Goal: Task Accomplishment & Management: Manage account settings

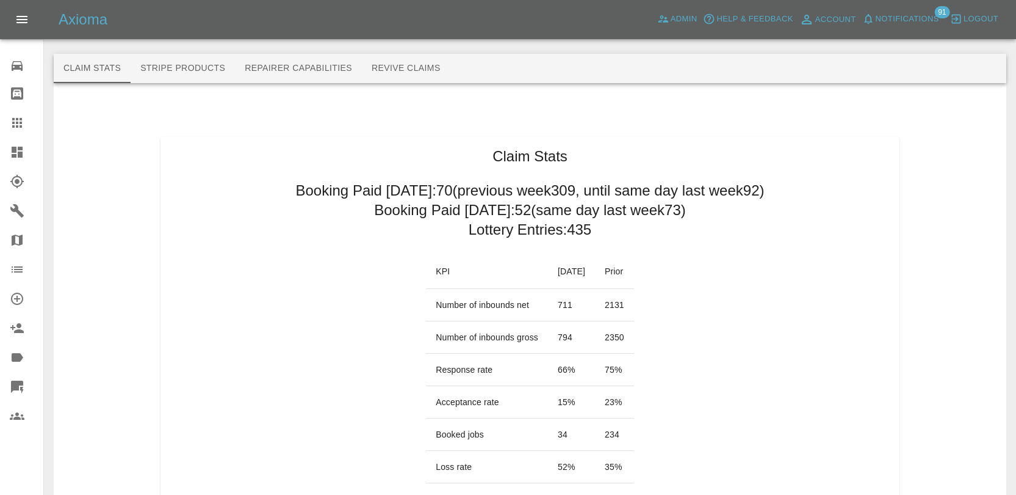
scroll to position [1338, 0]
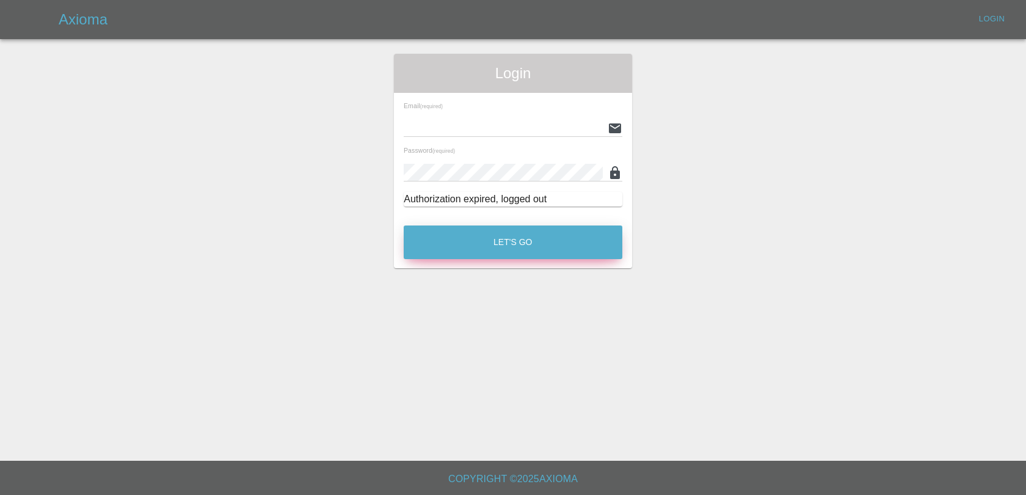
type input "[EMAIL_ADDRESS][DOMAIN_NAME]"
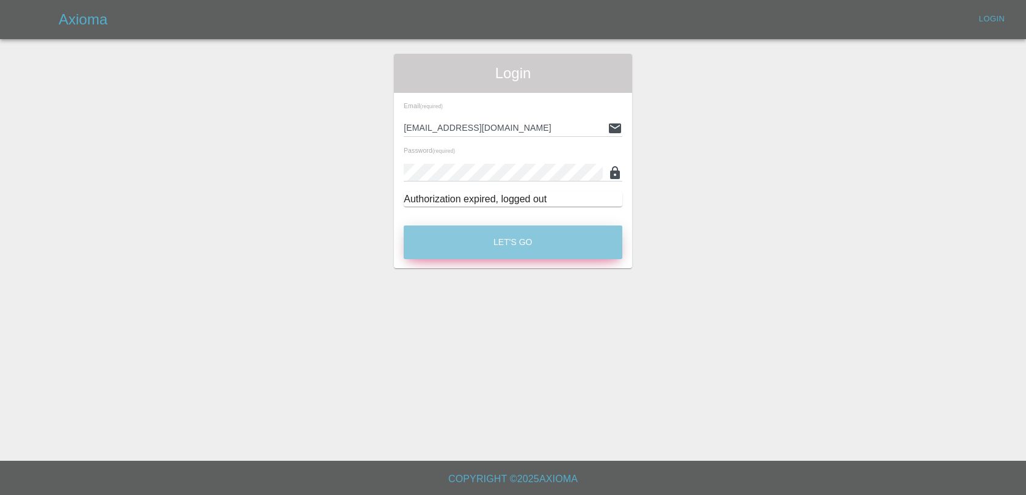
click at [528, 238] on button "Let's Go" at bounding box center [513, 242] width 219 height 34
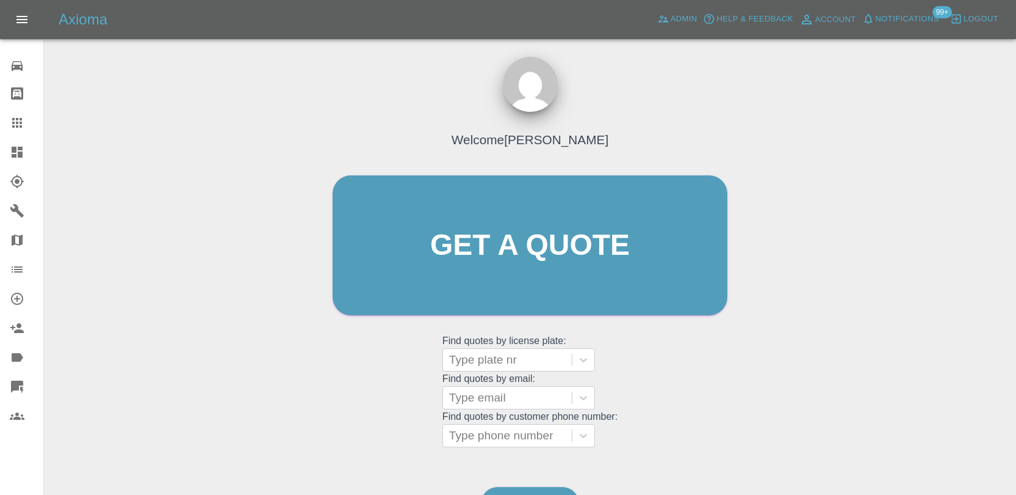
click at [910, 20] on span "Notifications" at bounding box center [907, 19] width 63 height 14
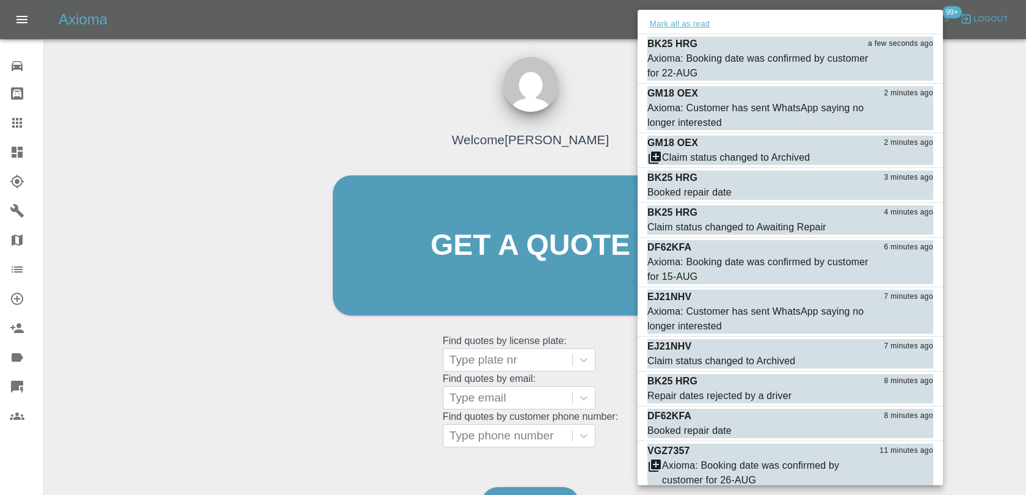
click at [670, 26] on button "Mark all as read" at bounding box center [679, 24] width 65 height 14
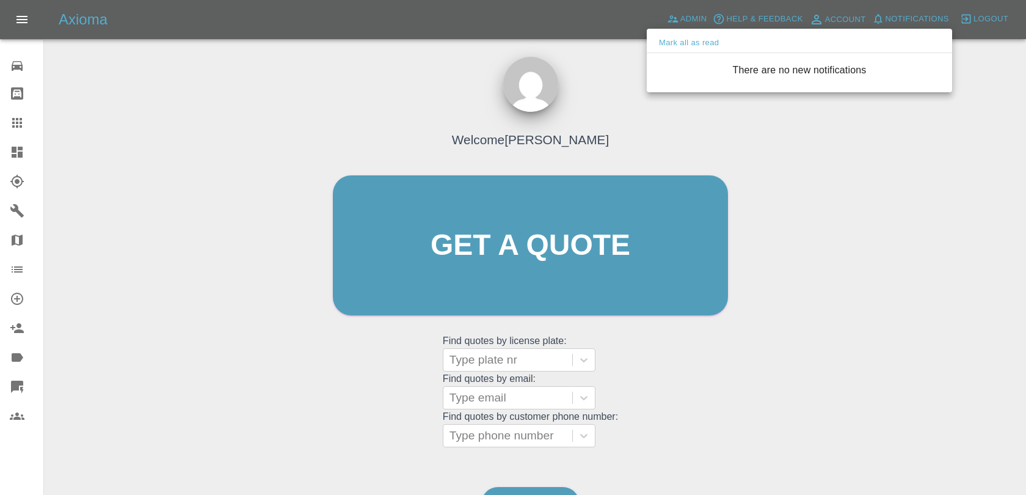
drag, startPoint x: 596, startPoint y: 115, endPoint x: 601, endPoint y: 107, distance: 9.2
click at [596, 114] on div at bounding box center [513, 247] width 1026 height 495
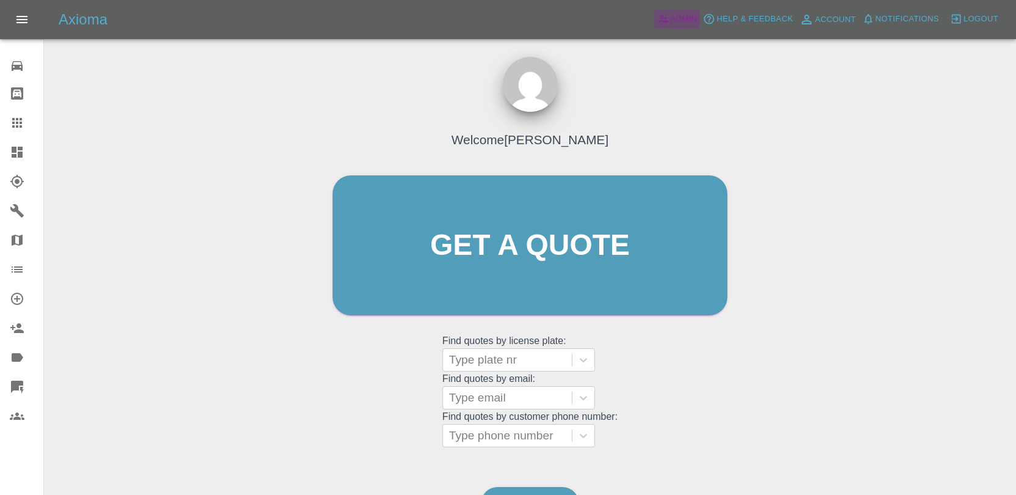
click at [667, 24] on icon at bounding box center [664, 19] width 12 height 12
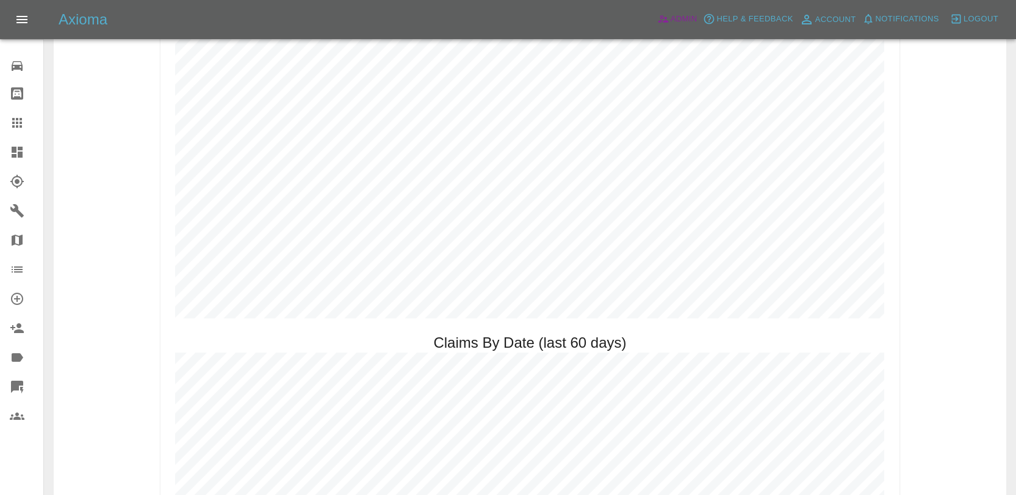
scroll to position [1190, 0]
